Goal: Check status: Check status

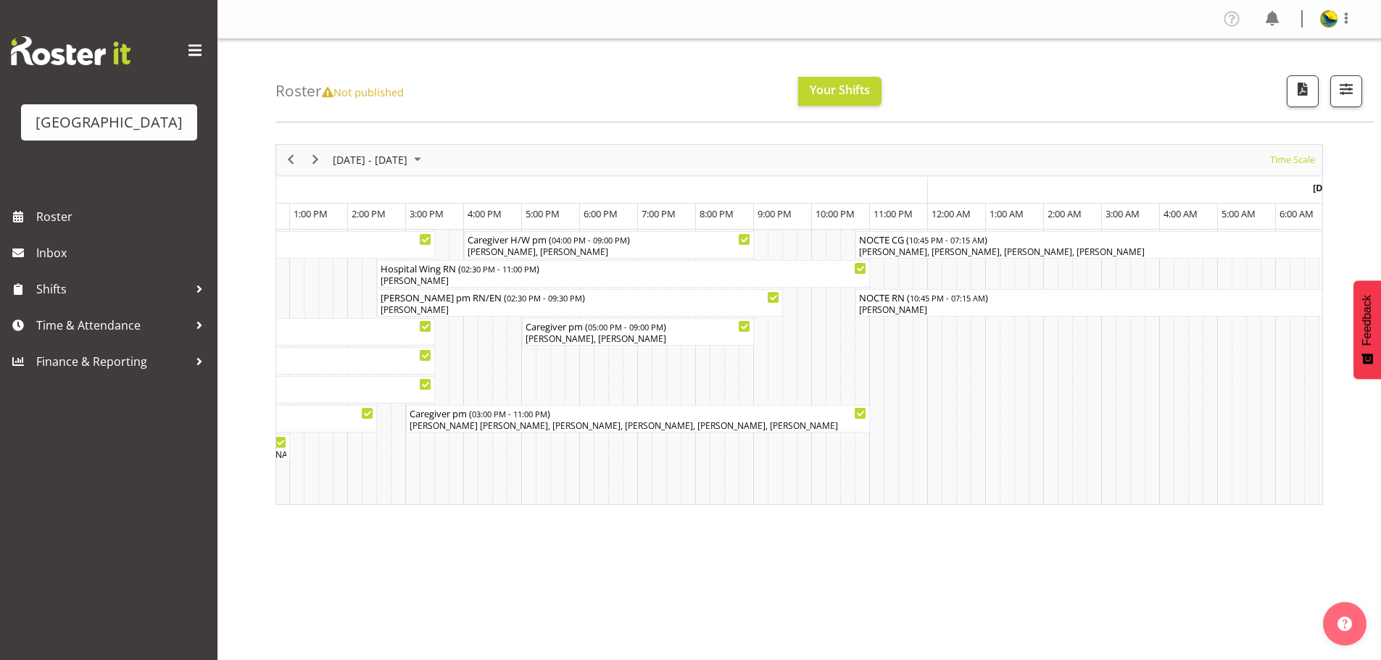
scroll to position [0, 3164]
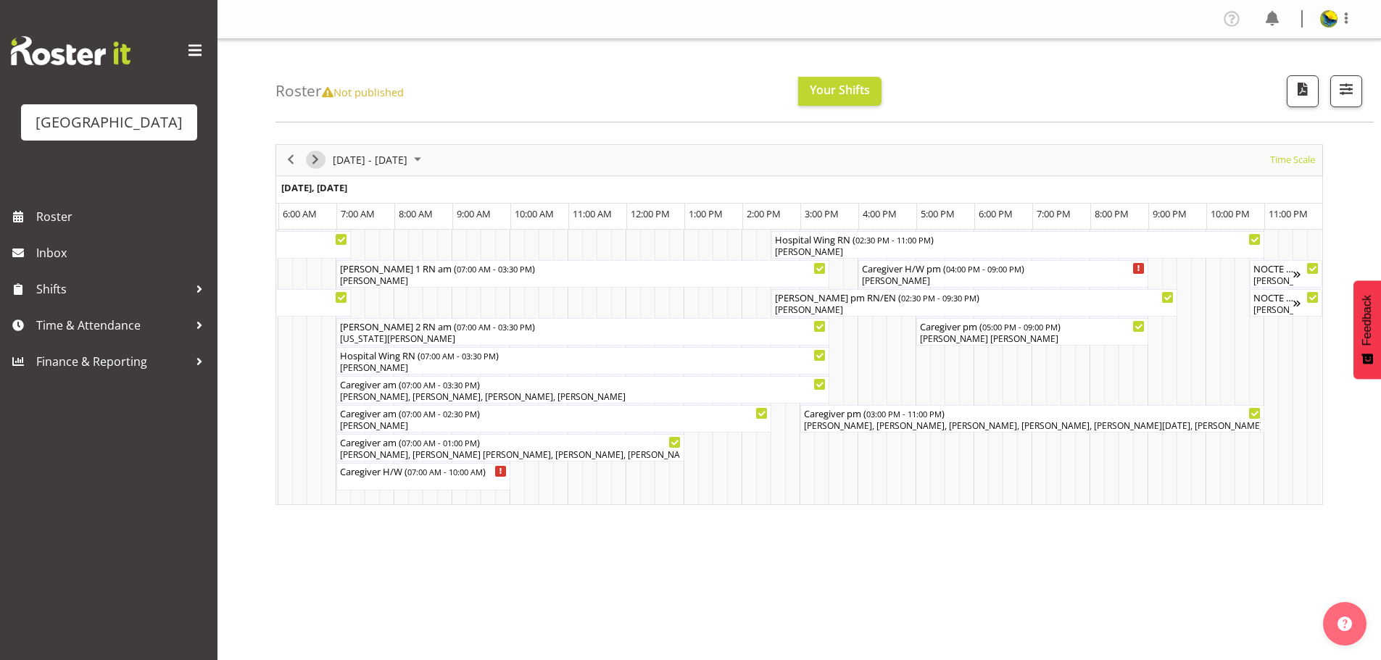
click at [312, 165] on span "Next" at bounding box center [315, 160] width 17 height 18
click at [311, 164] on span "Next" at bounding box center [315, 160] width 17 height 18
click at [130, 228] on span "Roster" at bounding box center [123, 217] width 174 height 22
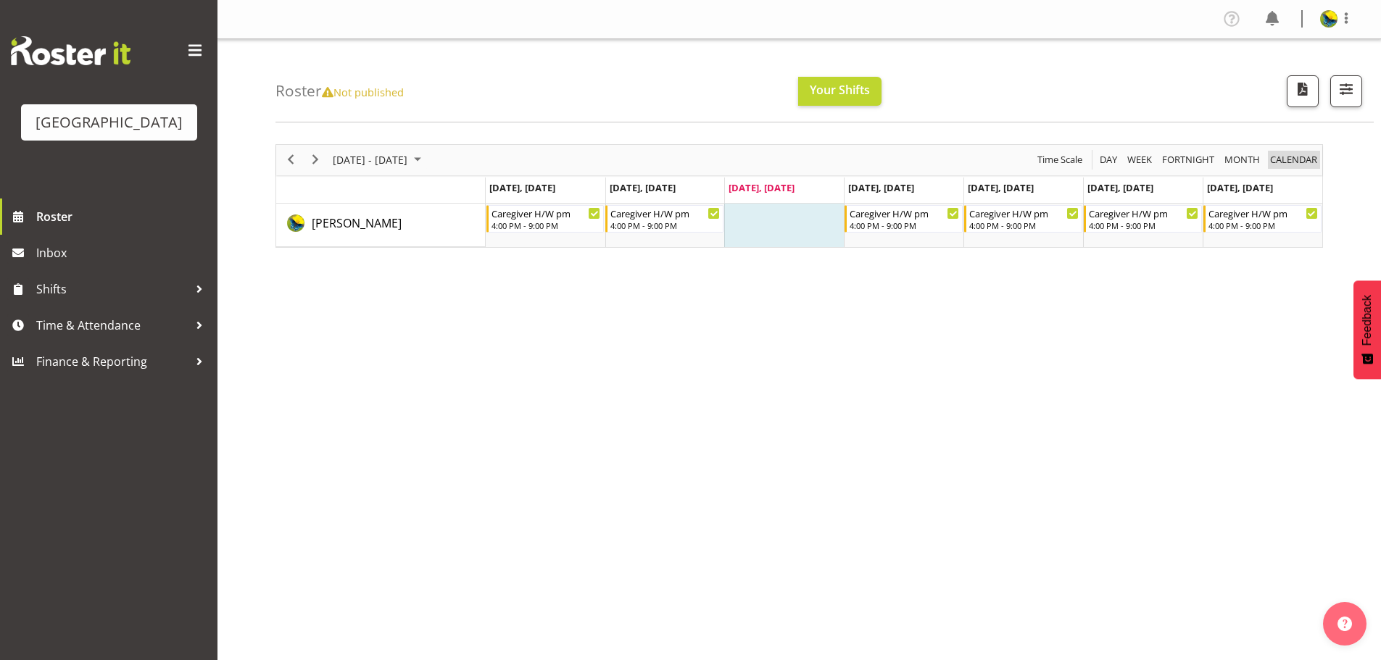
click at [1302, 163] on span "calendar" at bounding box center [1293, 160] width 50 height 18
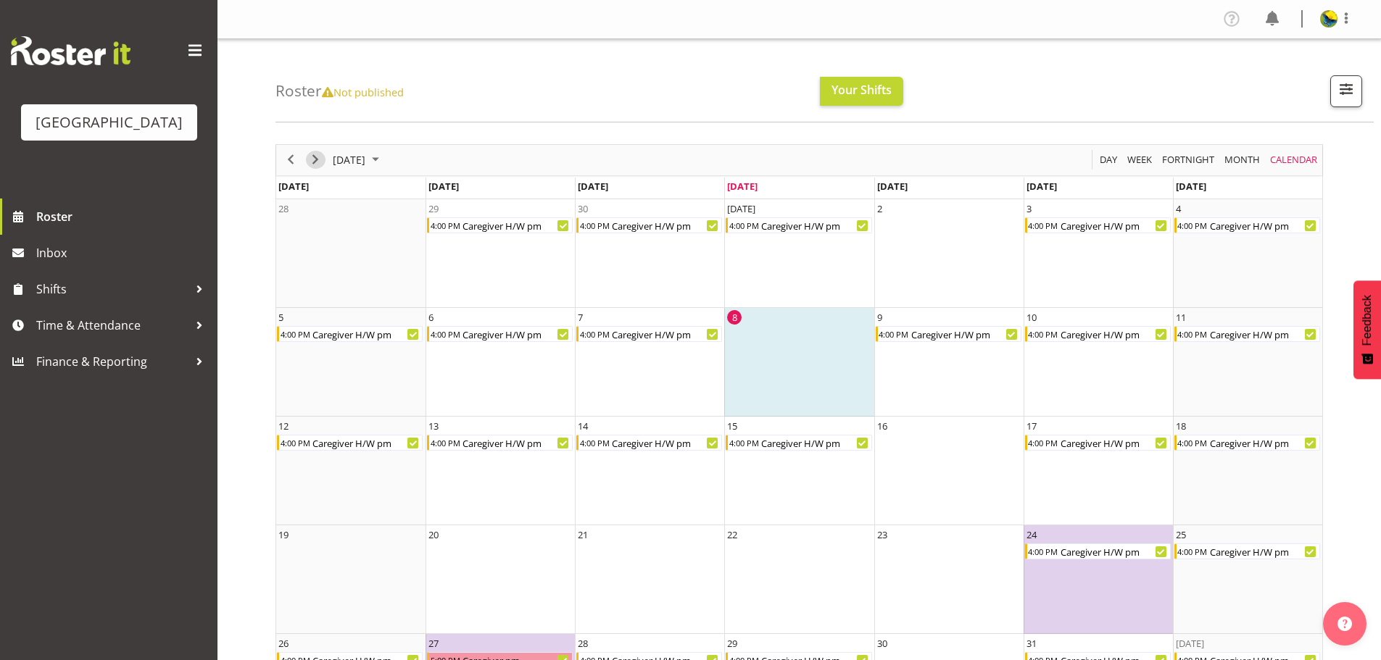
click at [320, 169] on span "Next" at bounding box center [315, 160] width 17 height 18
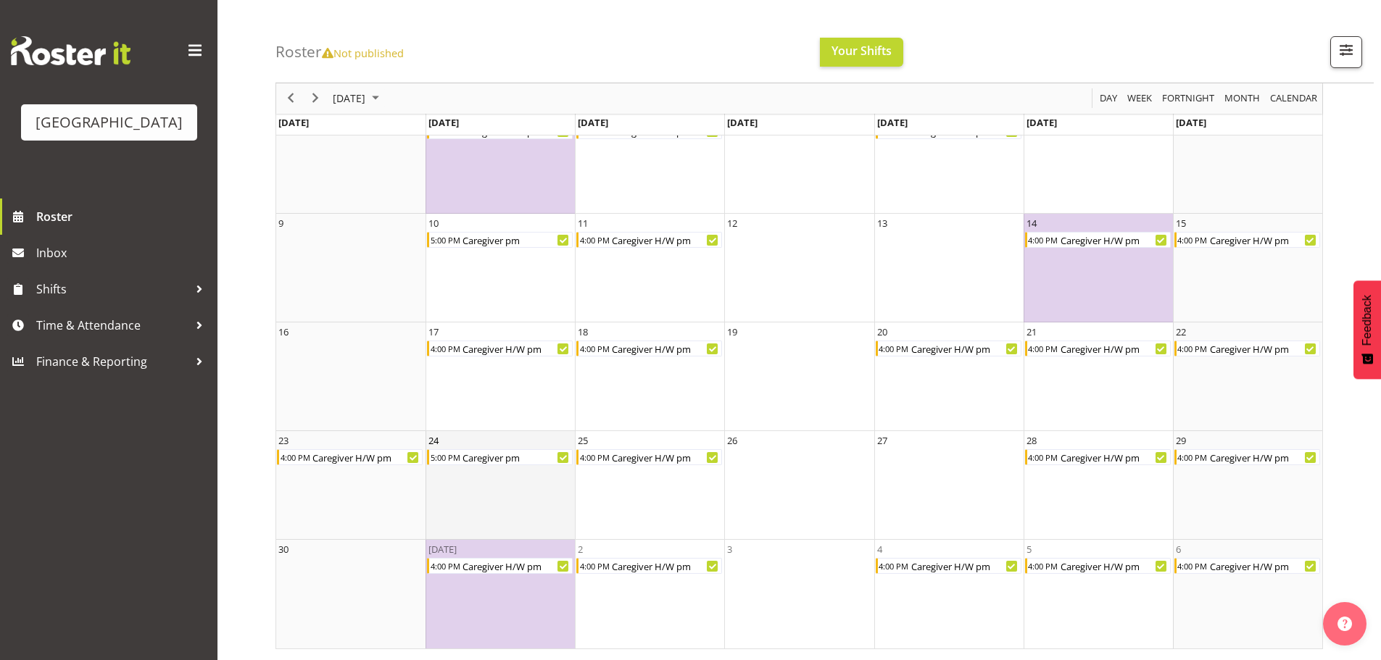
scroll to position [137, 0]
